Goal: Navigation & Orientation: Find specific page/section

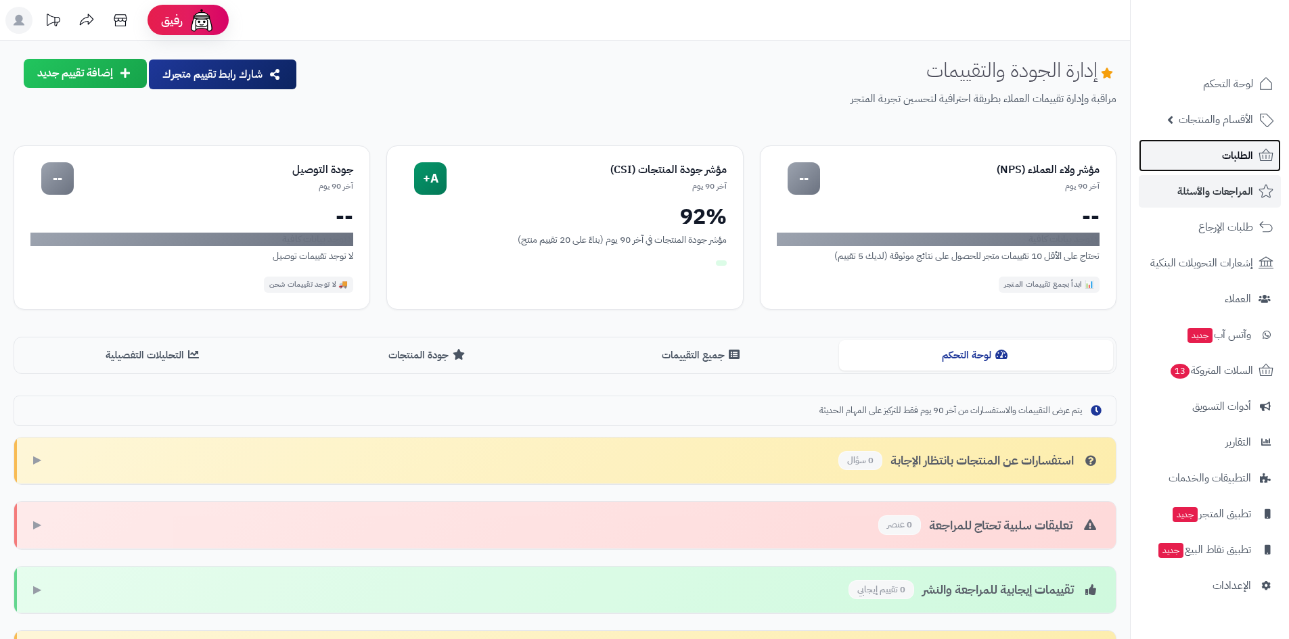
click at [1219, 154] on link "الطلبات" at bounding box center [1210, 155] width 142 height 32
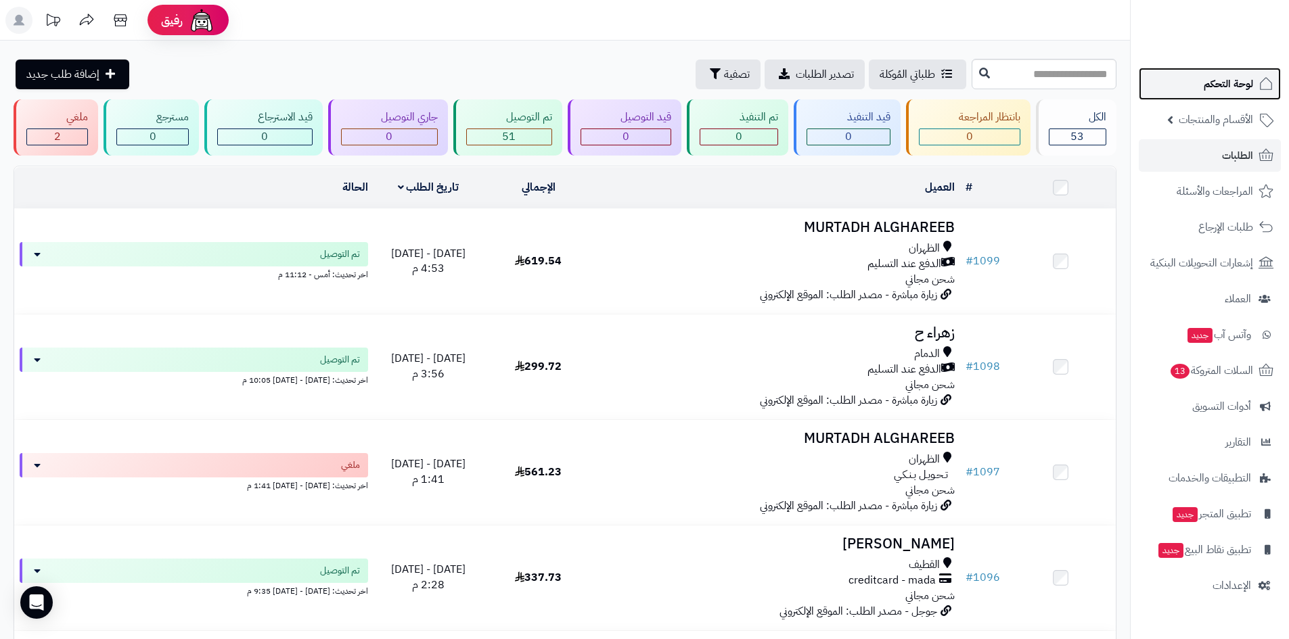
click at [1224, 70] on link "لوحة التحكم" at bounding box center [1210, 84] width 142 height 32
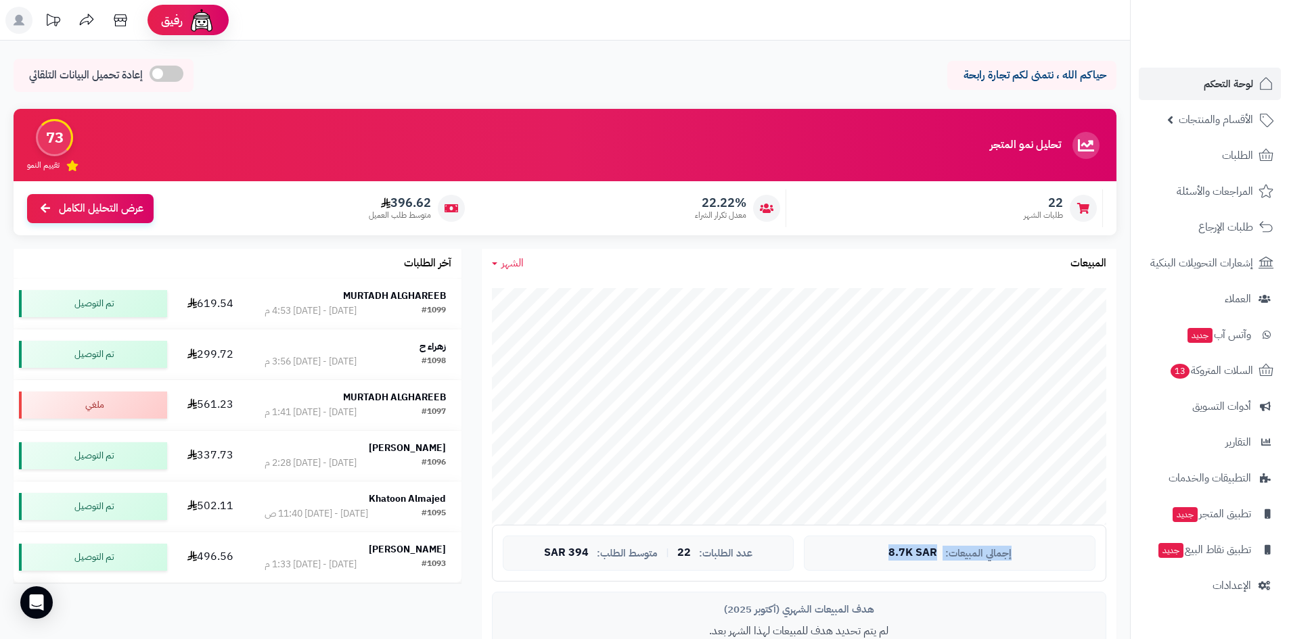
drag, startPoint x: 858, startPoint y: 550, endPoint x: 1063, endPoint y: 576, distance: 207.3
click at [1063, 576] on div "إجمالي المبيعات: 8.7K SAR عدد الطلبات: 22 | متوسط الطلب: 394 SAR" at bounding box center [799, 553] width 614 height 57
click at [1037, 576] on div "إجمالي المبيعات: 8.7K SAR عدد الطلبات: 22 | متوسط الطلب: 394 SAR" at bounding box center [799, 553] width 614 height 57
